Goal: Information Seeking & Learning: Learn about a topic

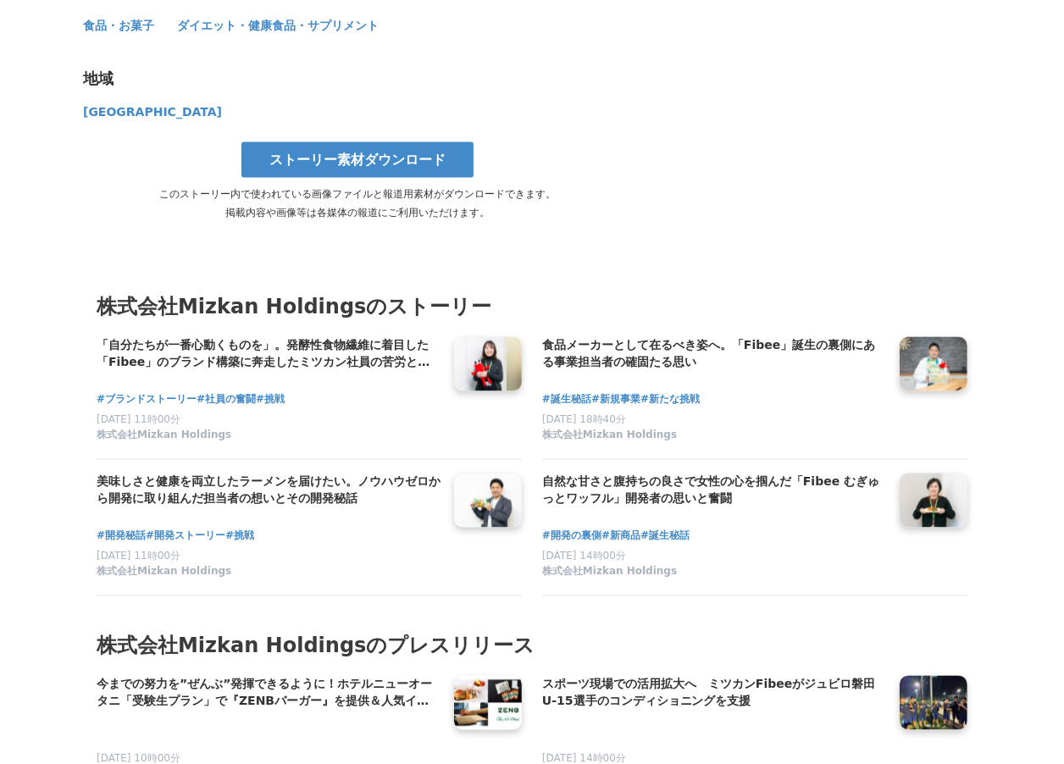
scroll to position [6166, 0]
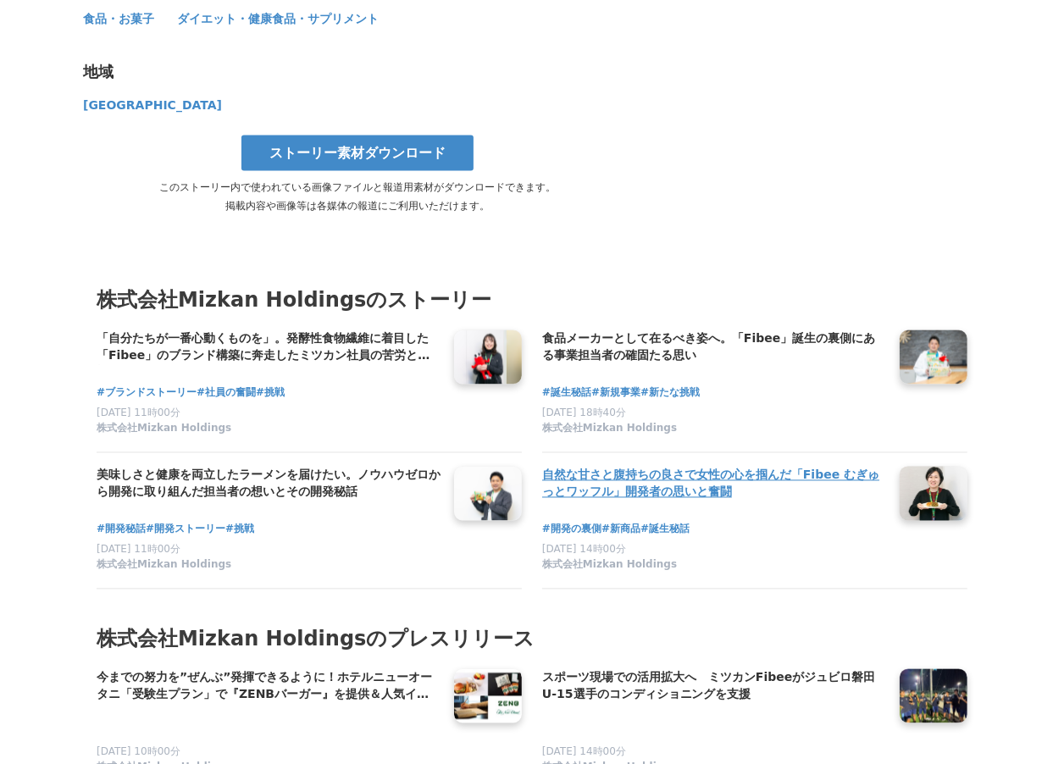
click at [713, 467] on h4 "自然な甘さと腹持ちの良さで女性の心を掴んだ「Fibee むぎゅっとワッフル」開発者の思いと奮闘" at bounding box center [714, 484] width 344 height 35
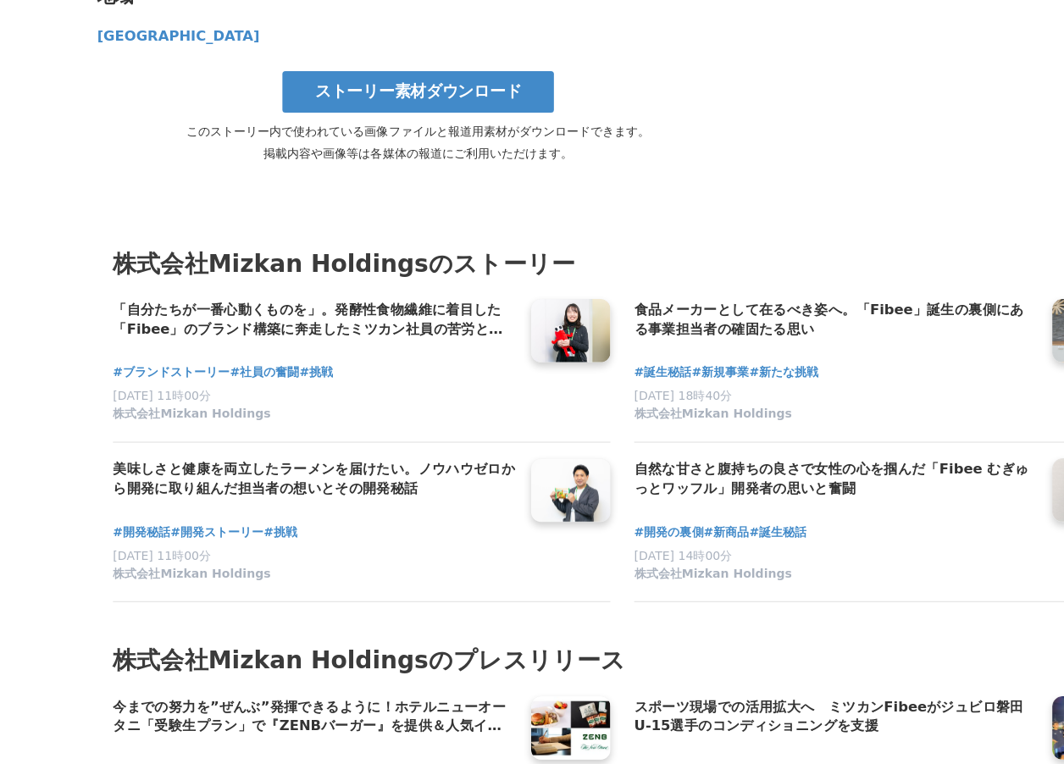
scroll to position [8325, 0]
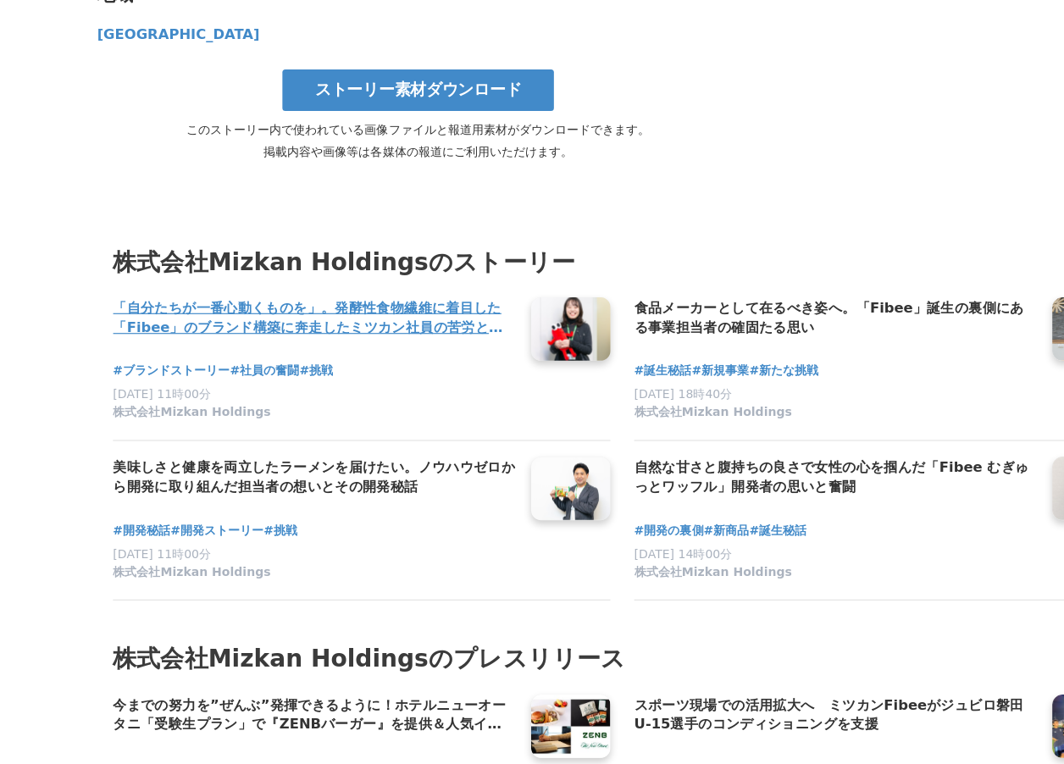
click at [260, 365] on h4 "「自分たちが一番心動くものを」。発酵性食物繊維に着目した「Fibee」のブランド構築に奔走したミツカン社員の苦労と挑戦" at bounding box center [269, 382] width 344 height 35
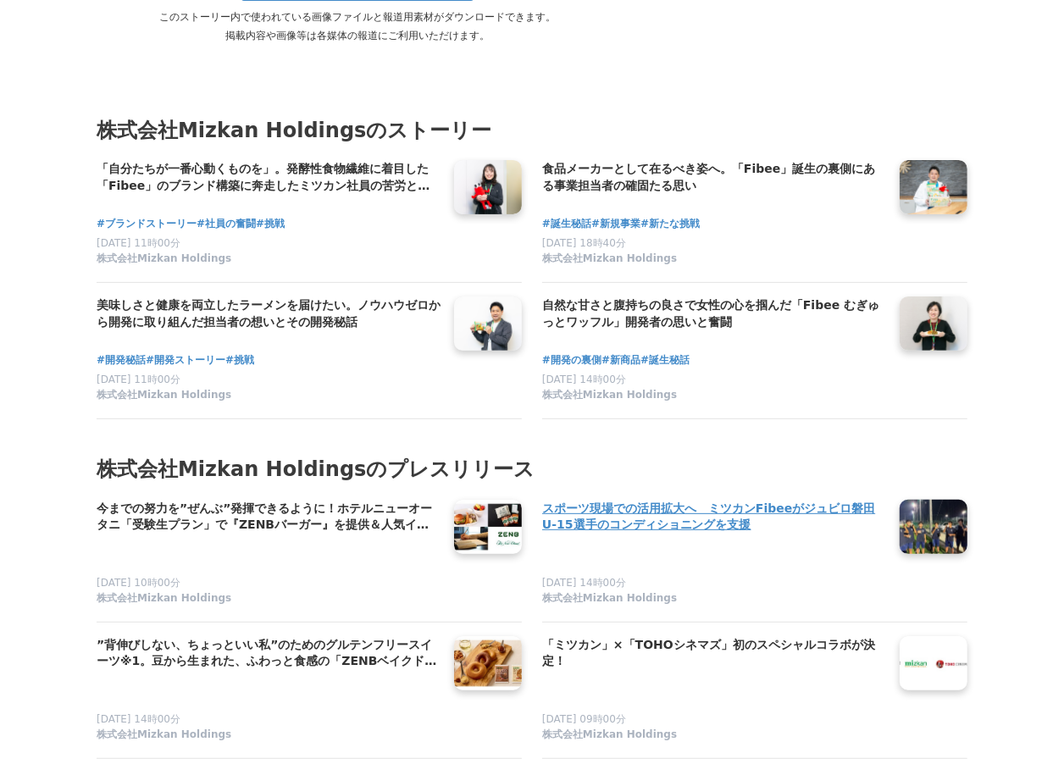
scroll to position [8671, 0]
